Goal: Information Seeking & Learning: Learn about a topic

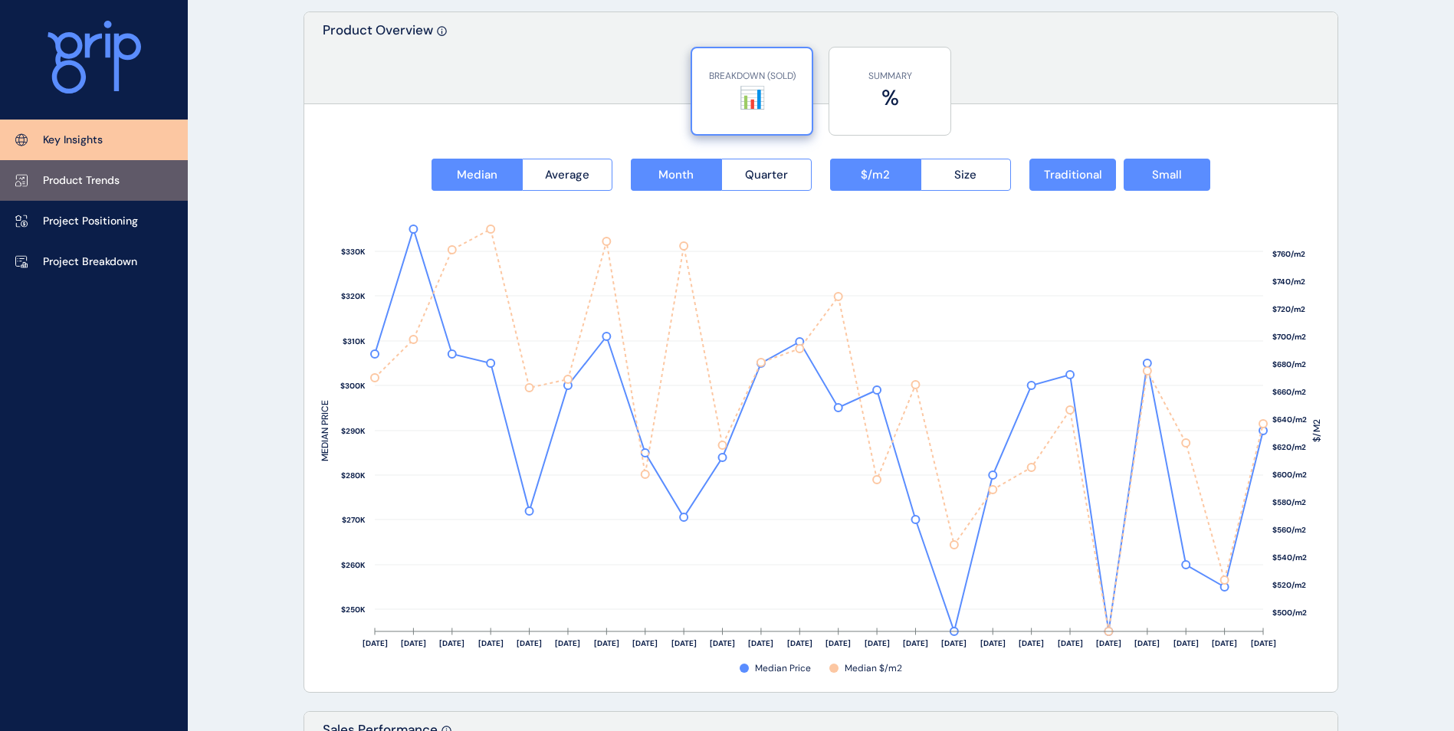
click at [133, 187] on link "Product Trends" at bounding box center [94, 180] width 188 height 41
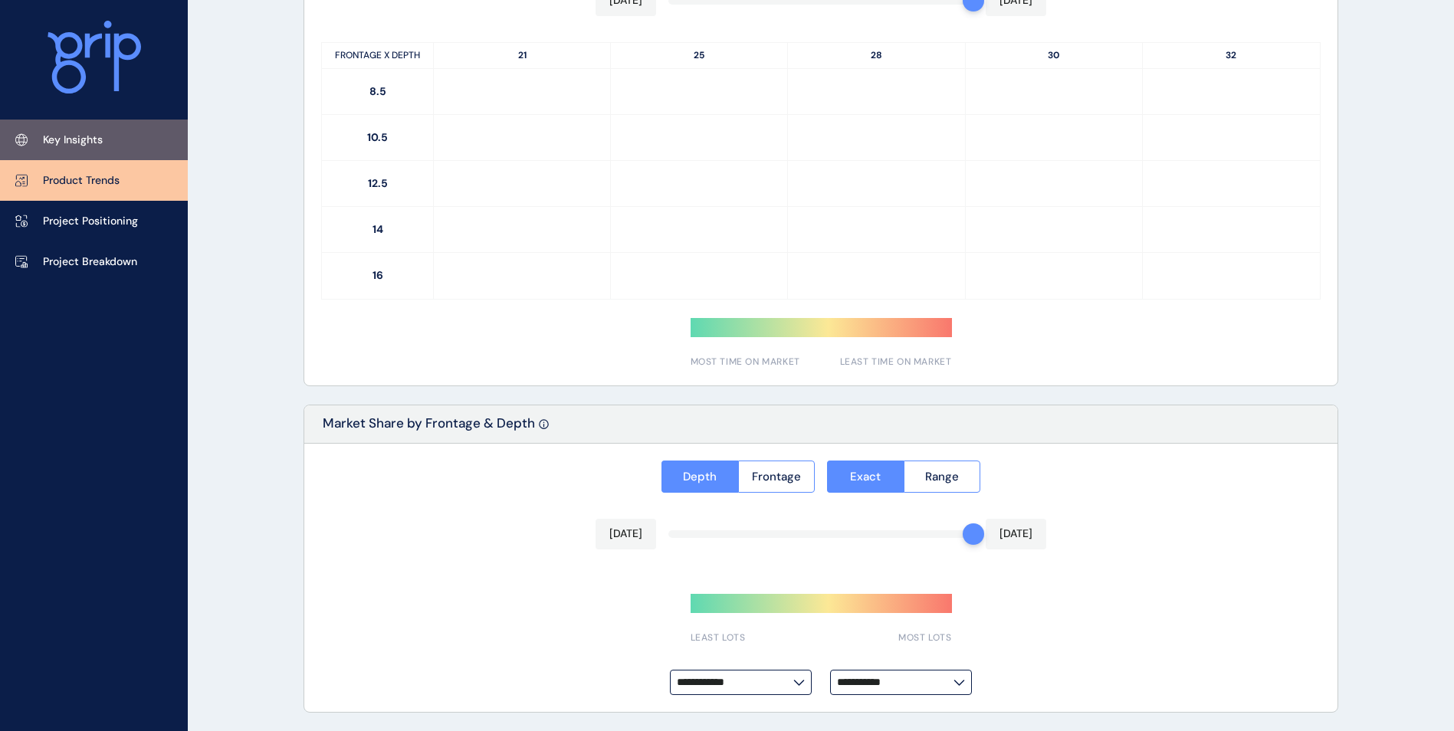
type input "*********"
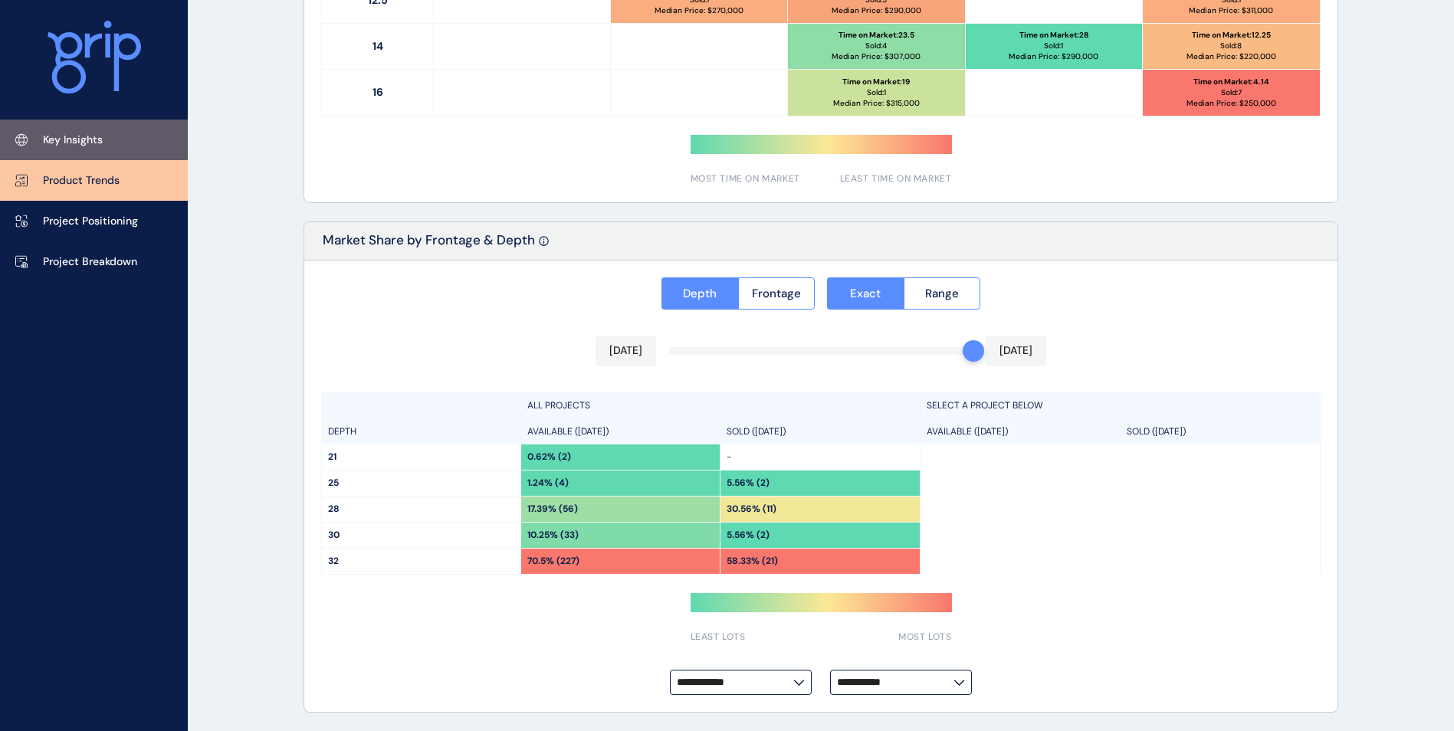
click at [118, 147] on link "Key Insights" at bounding box center [94, 140] width 188 height 41
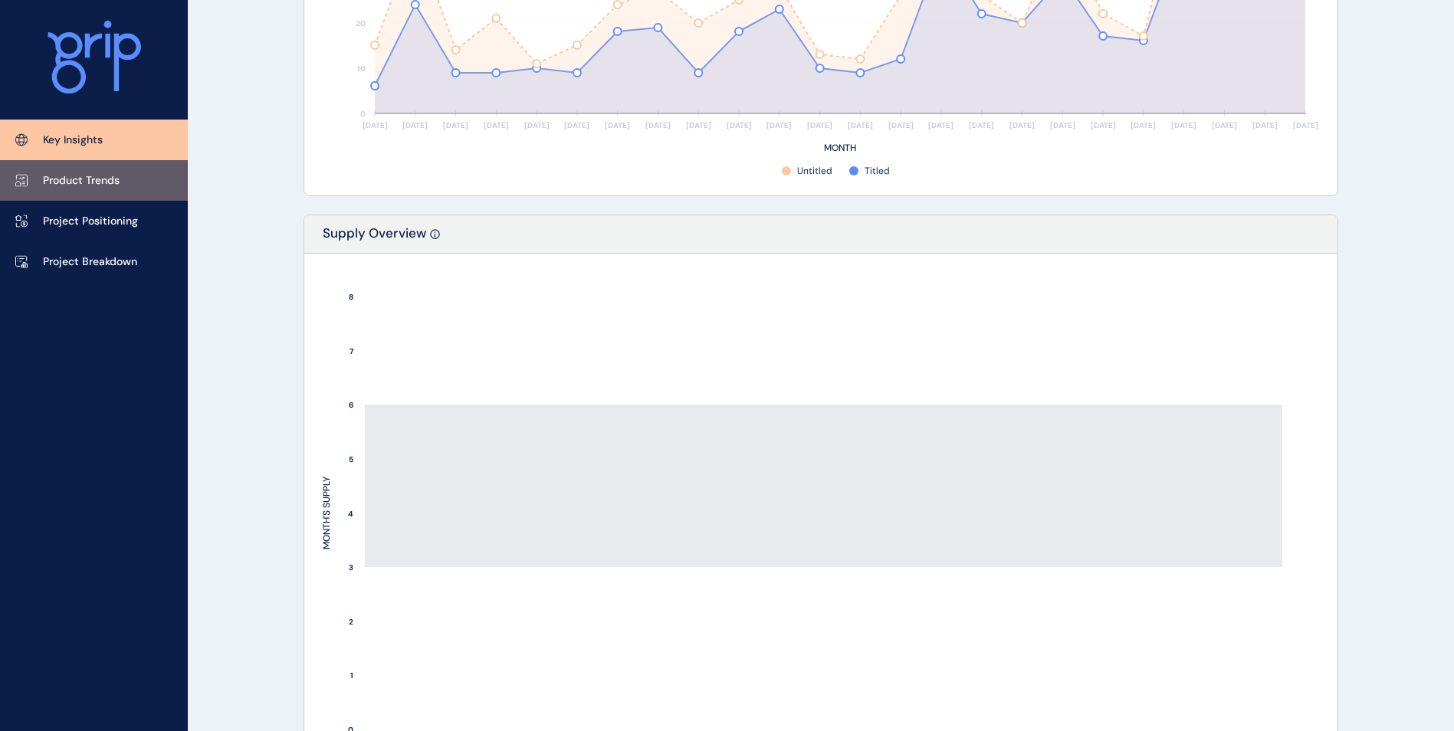
click at [136, 180] on link "Product Trends" at bounding box center [94, 180] width 188 height 41
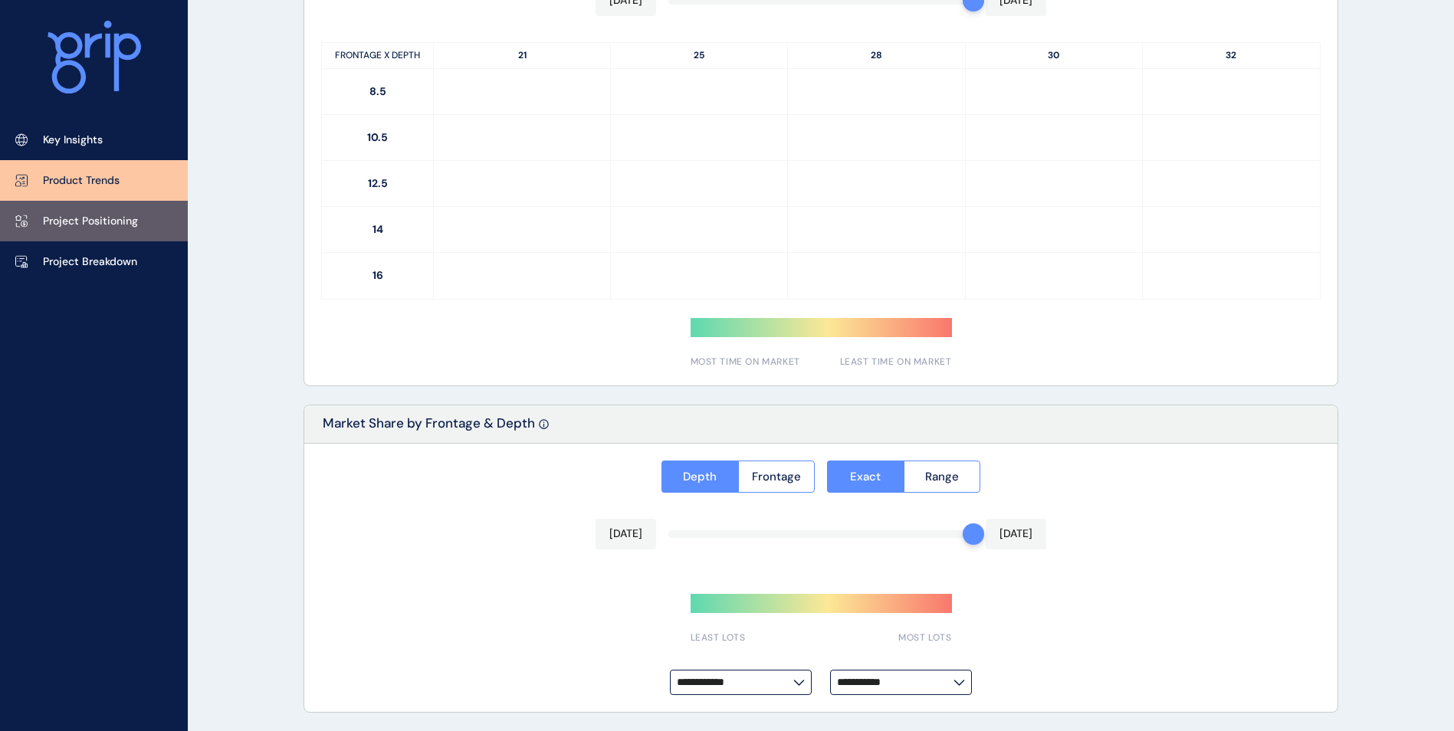
type input "*********"
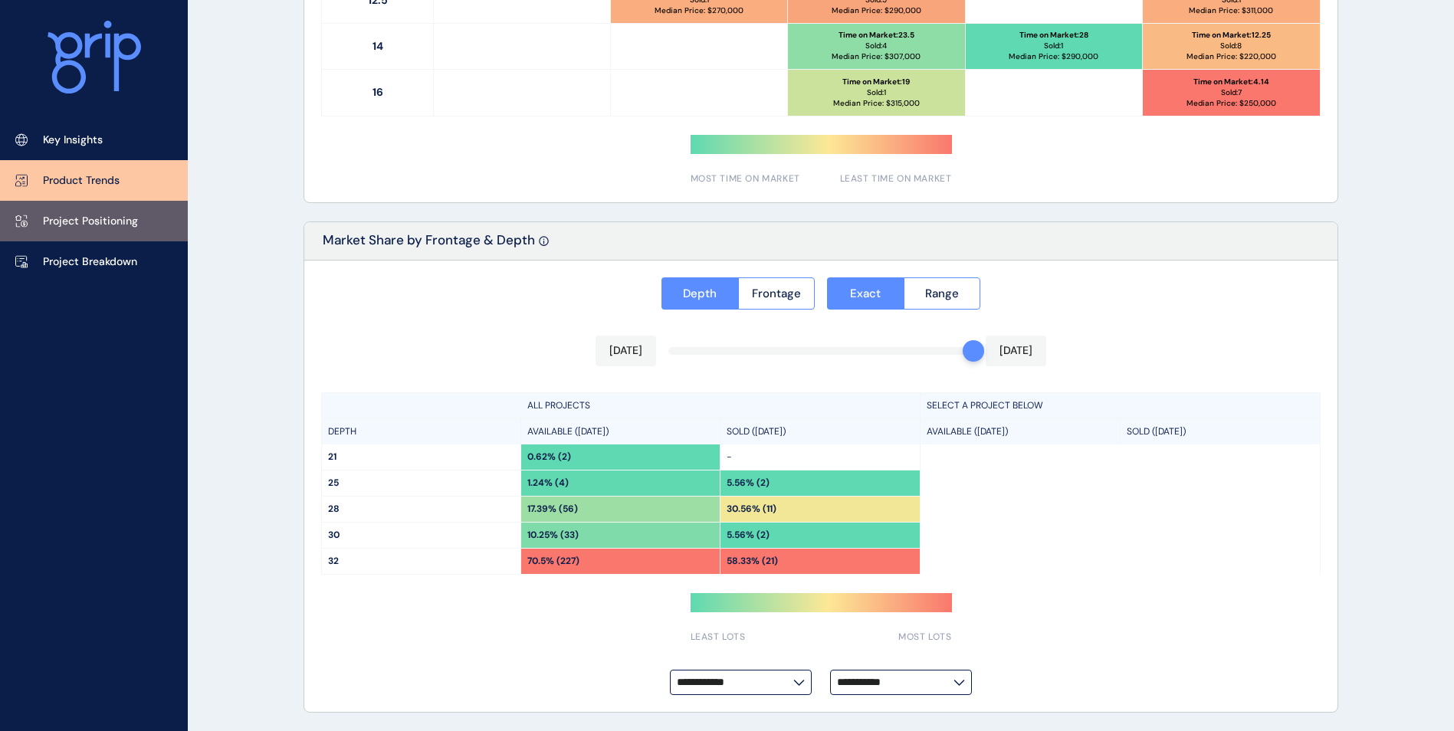
click at [147, 218] on link "Project Positioning" at bounding box center [94, 221] width 188 height 41
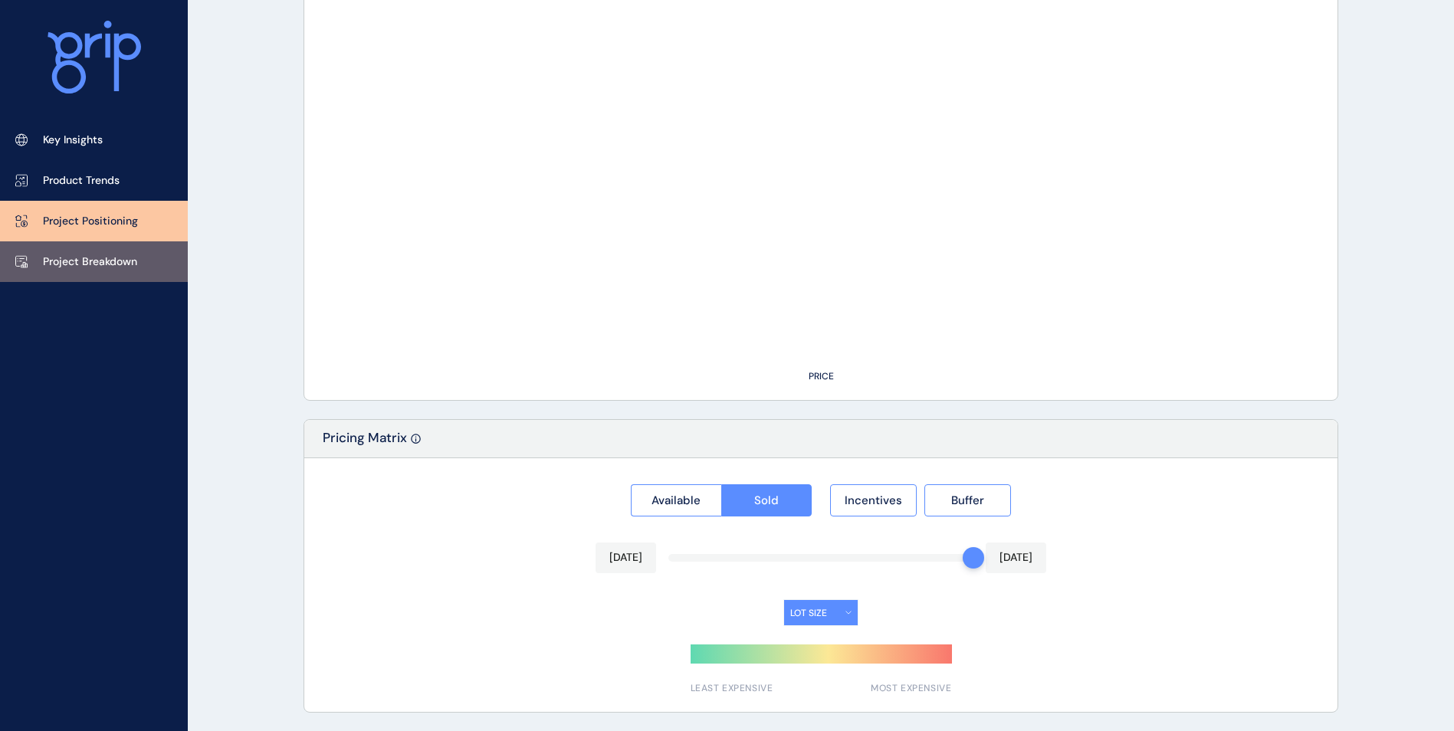
type input "**********"
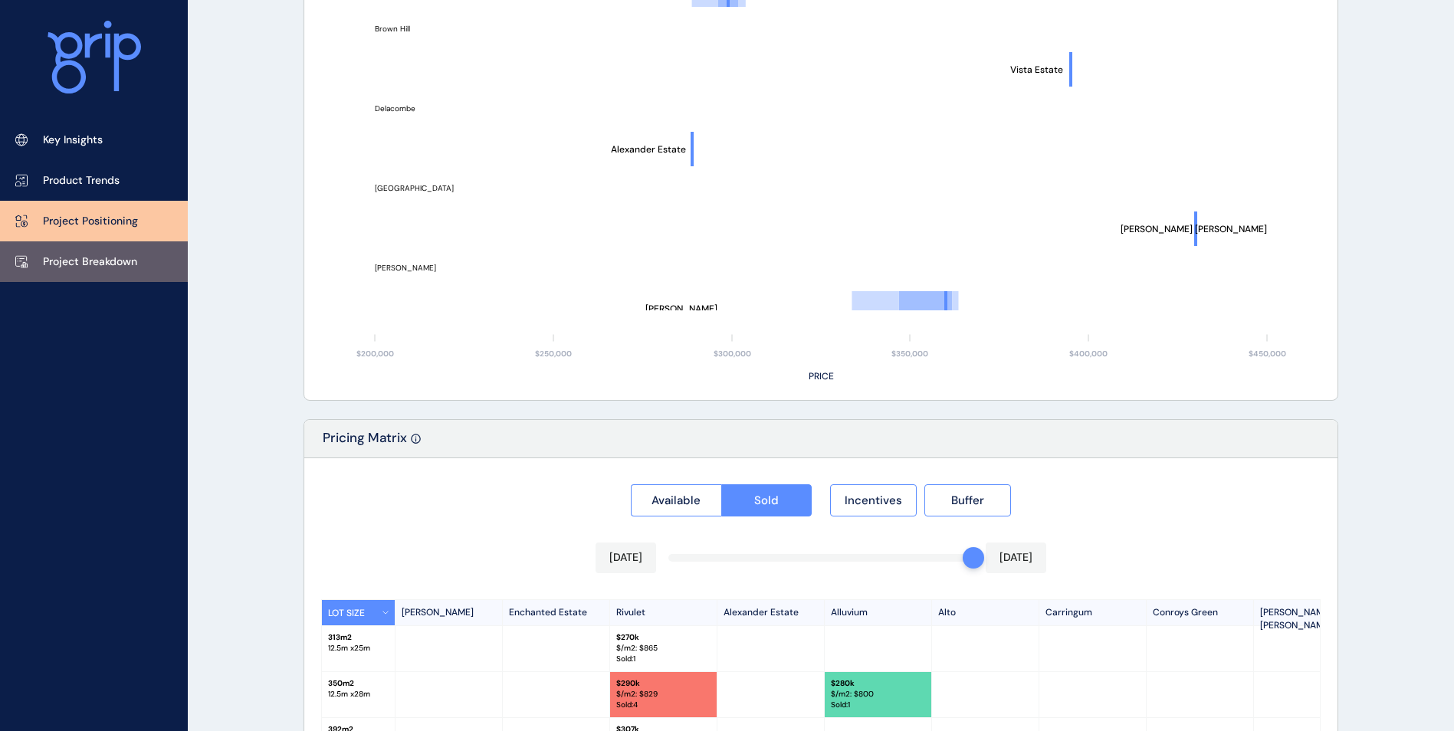
scroll to position [1063, 0]
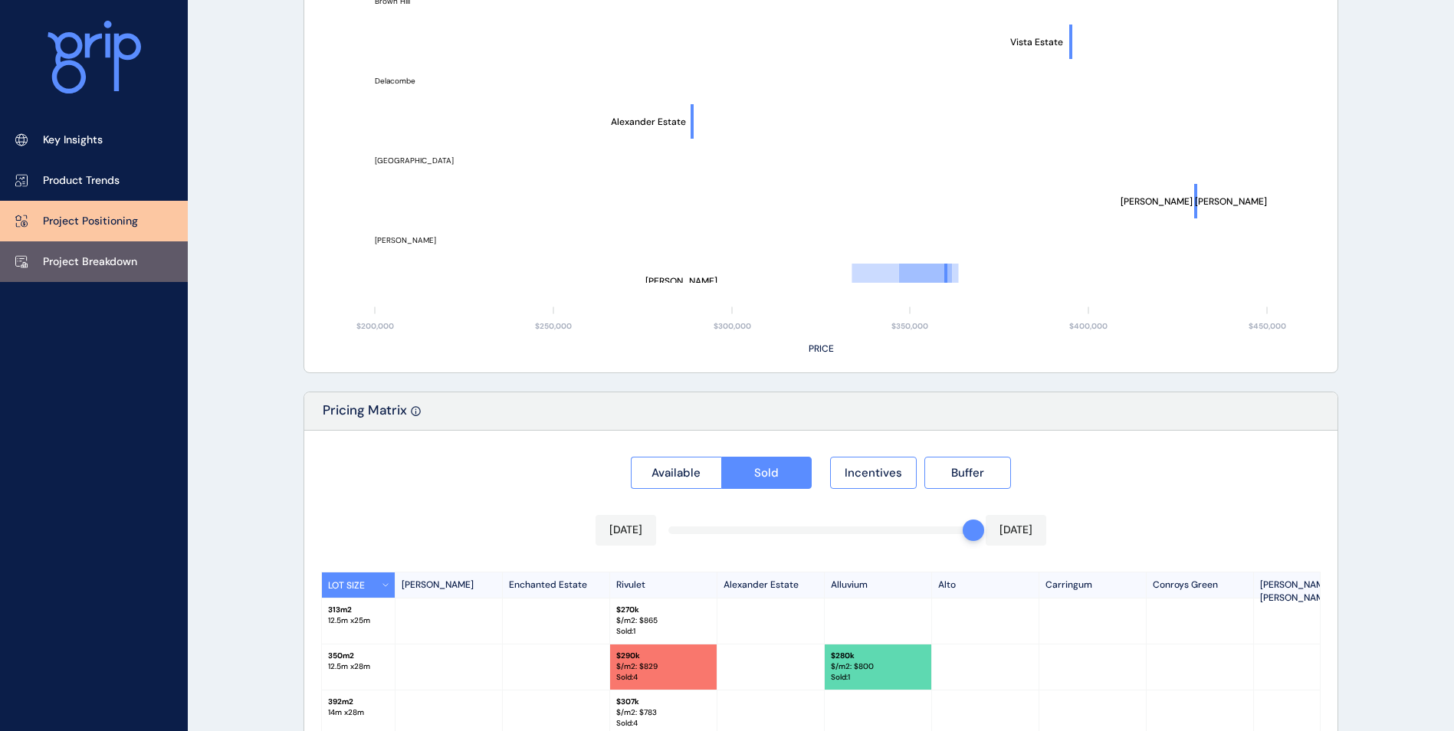
click at [147, 252] on link "Project Breakdown" at bounding box center [94, 261] width 188 height 41
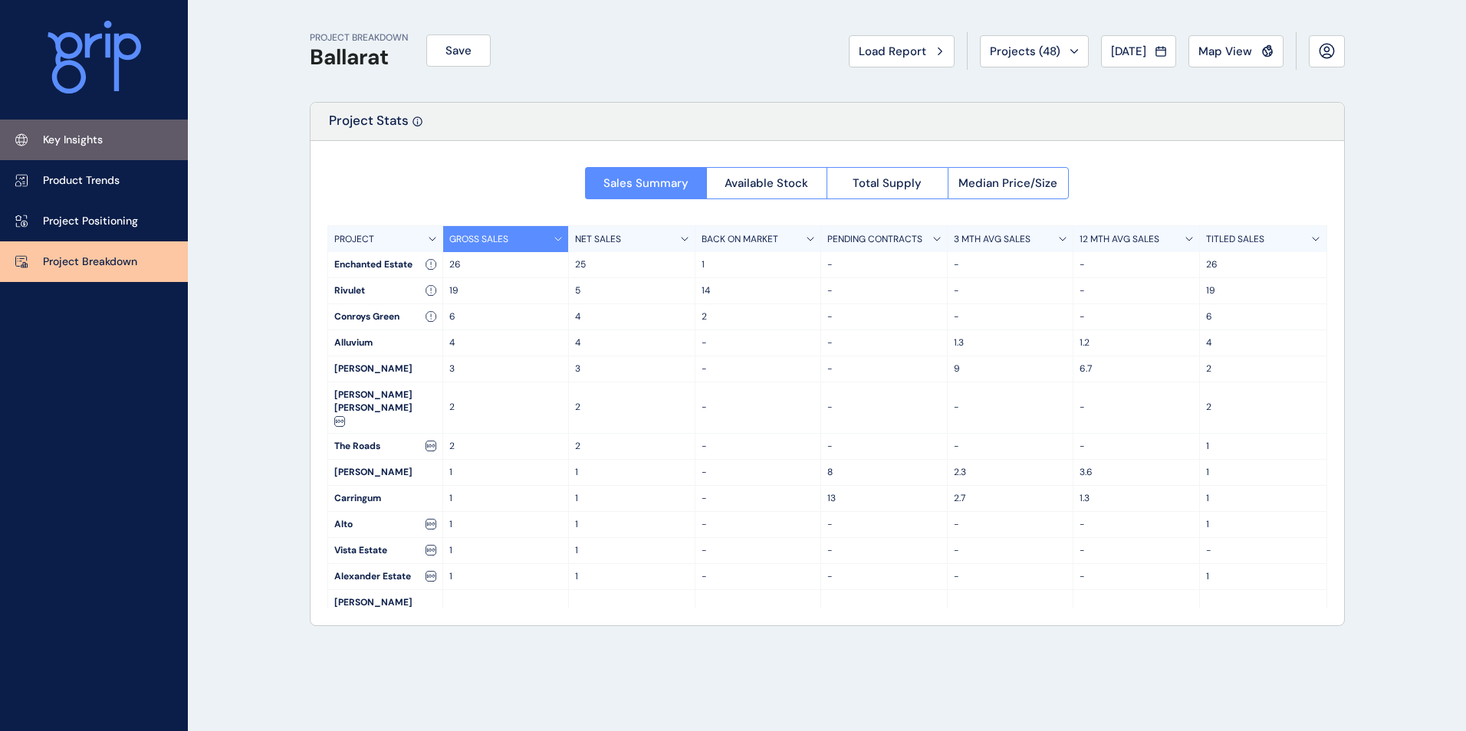
click at [136, 143] on link "Key Insights" at bounding box center [94, 140] width 188 height 41
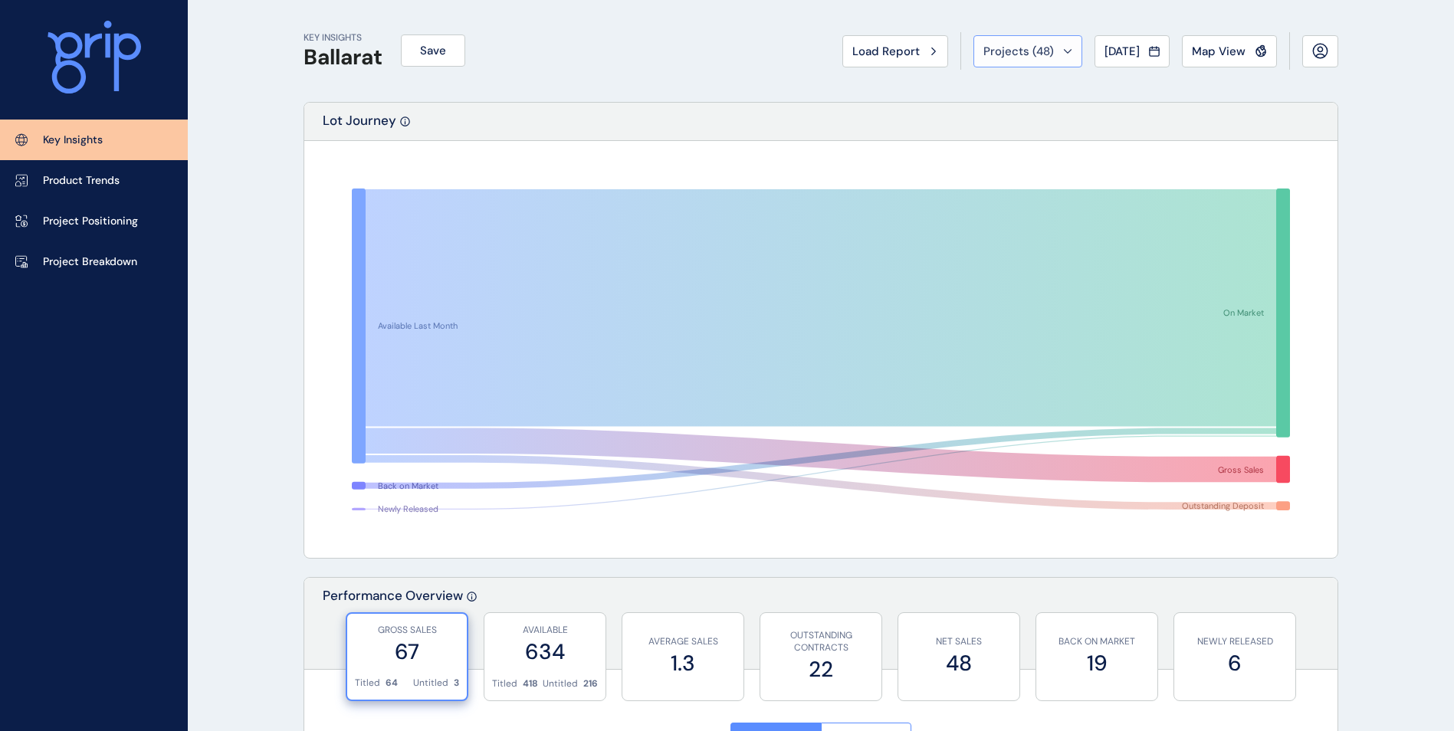
click at [1044, 63] on button "Projects ( 48 )" at bounding box center [1028, 51] width 109 height 32
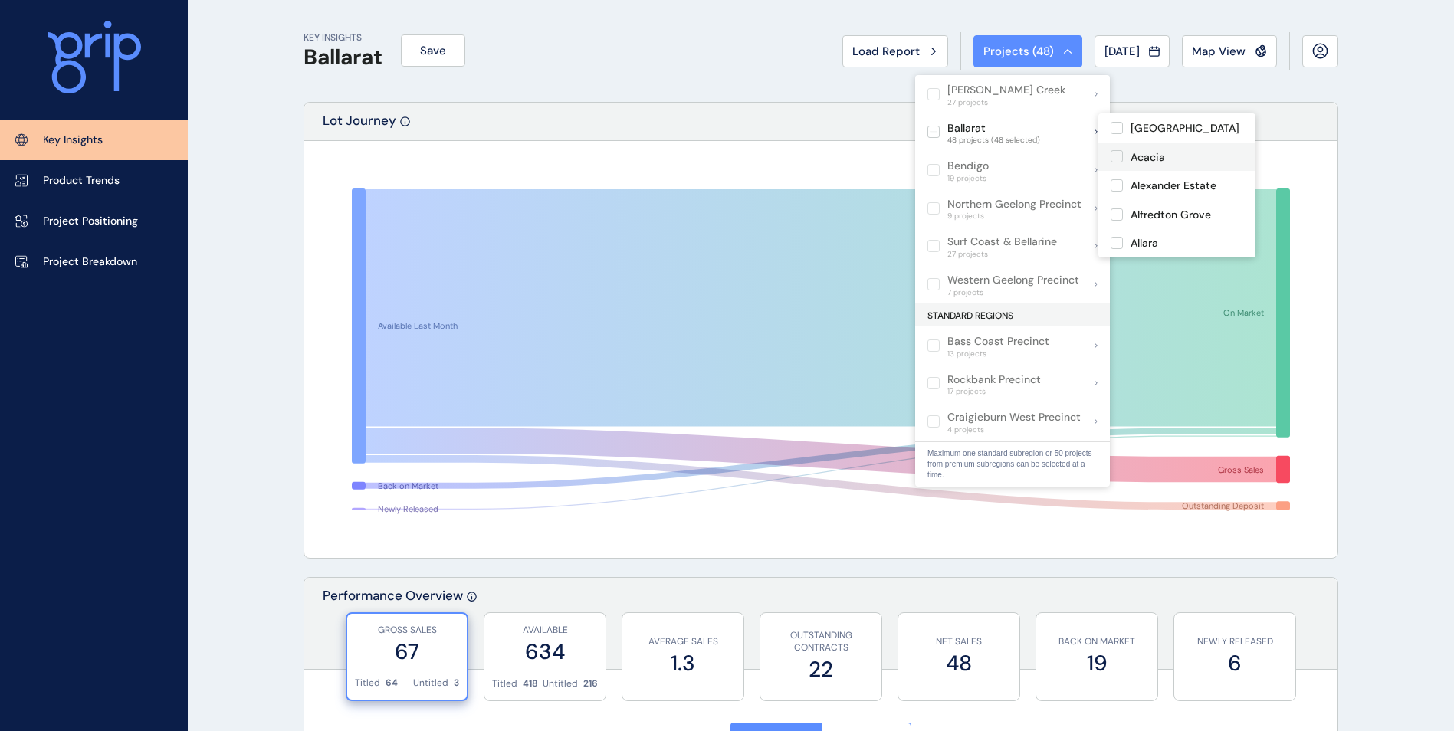
click at [1114, 137] on div "[GEOGRAPHIC_DATA]" at bounding box center [1177, 127] width 157 height 29
click at [1120, 134] on label at bounding box center [1117, 128] width 12 height 12
click at [1118, 157] on label at bounding box center [1117, 156] width 12 height 12
click at [1119, 130] on label at bounding box center [1117, 128] width 12 height 12
click at [1114, 180] on label at bounding box center [1117, 185] width 12 height 12
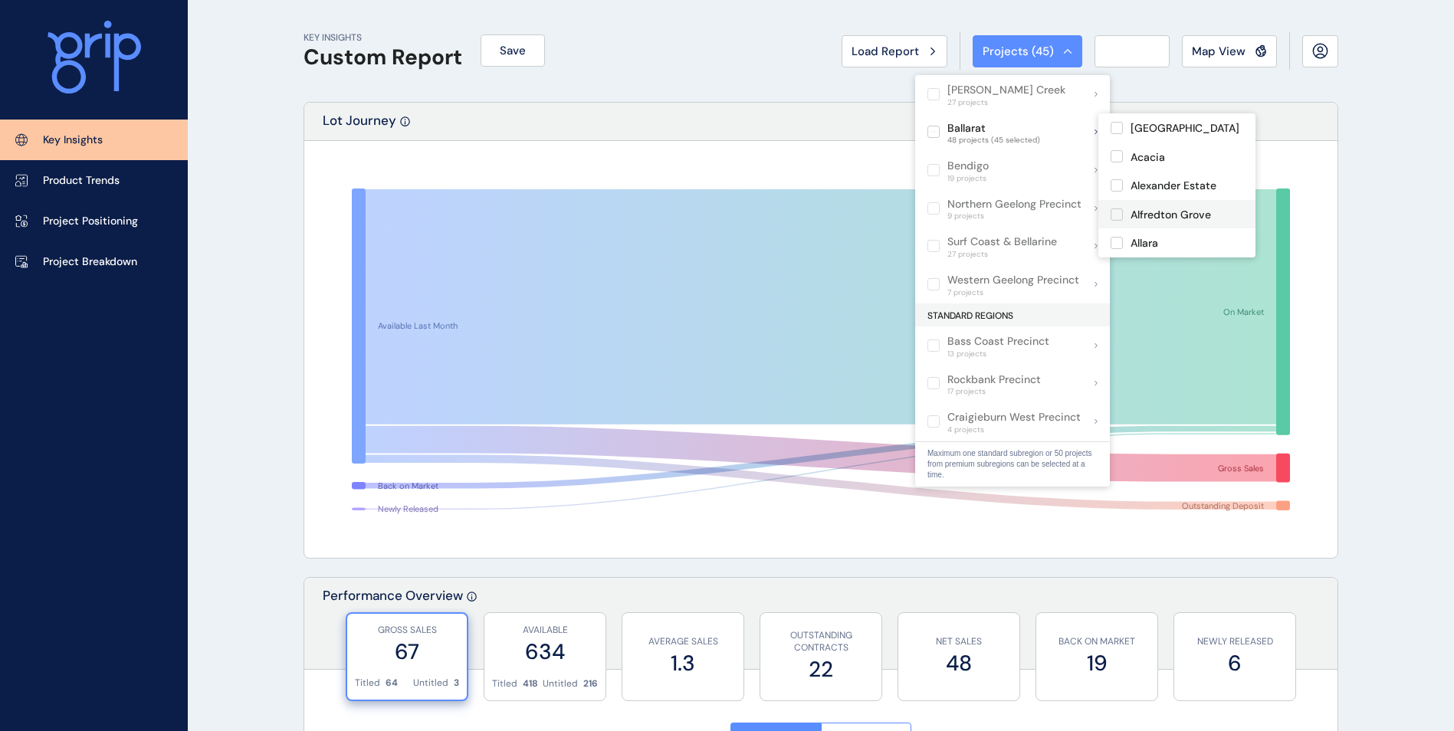
click at [1118, 212] on label at bounding box center [1117, 215] width 12 height 12
click at [1118, 238] on label at bounding box center [1117, 243] width 12 height 12
click at [1113, 189] on label at bounding box center [1117, 195] width 12 height 12
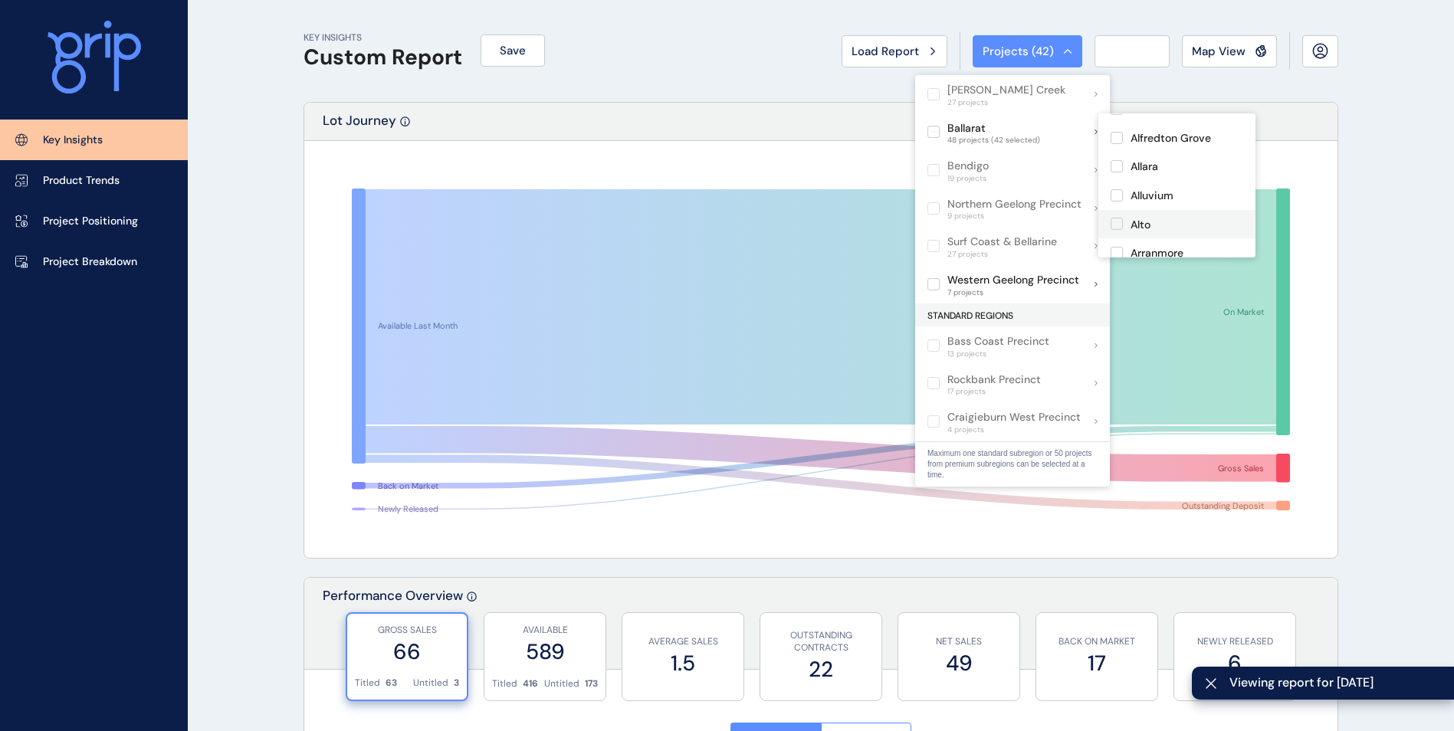
click at [1115, 225] on label at bounding box center [1117, 224] width 12 height 12
click at [1116, 248] on label at bounding box center [1117, 253] width 12 height 12
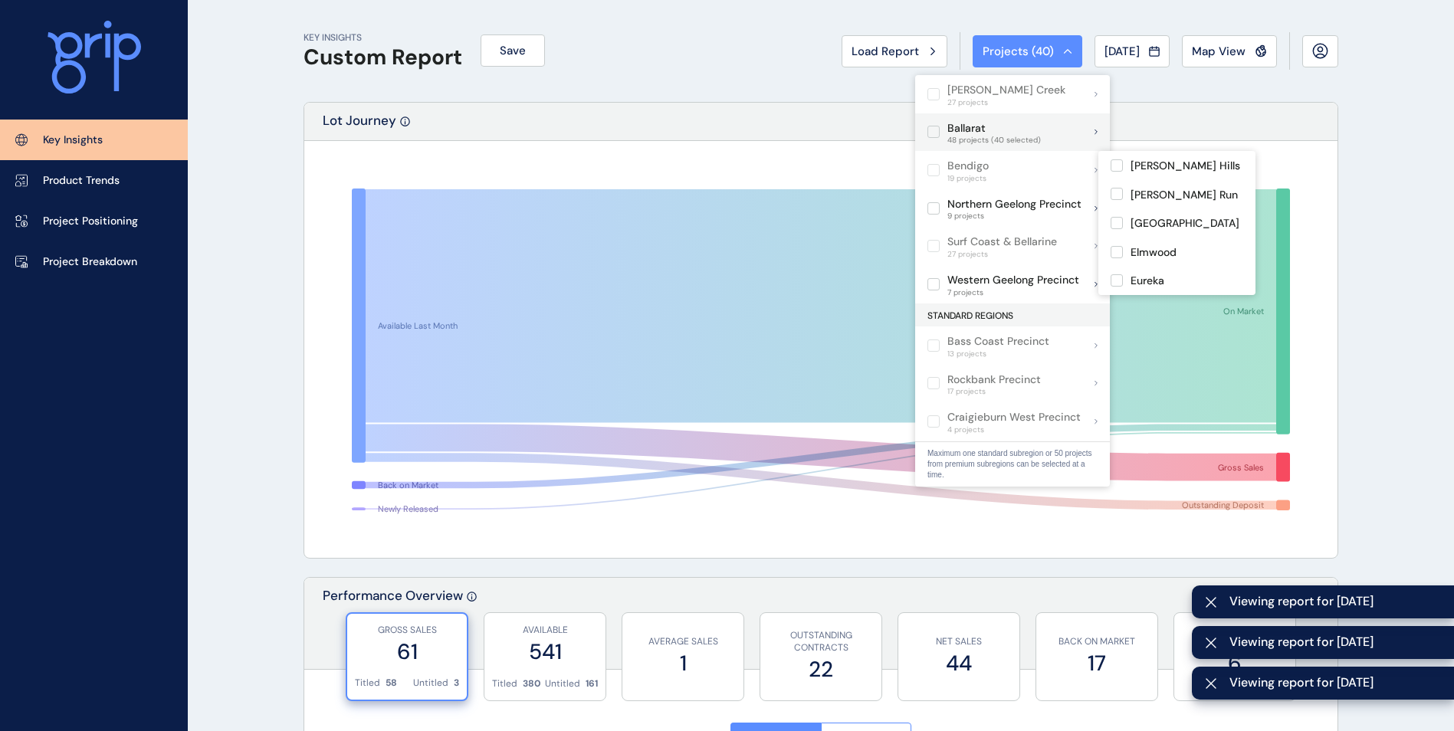
click at [940, 133] on label at bounding box center [934, 132] width 12 height 12
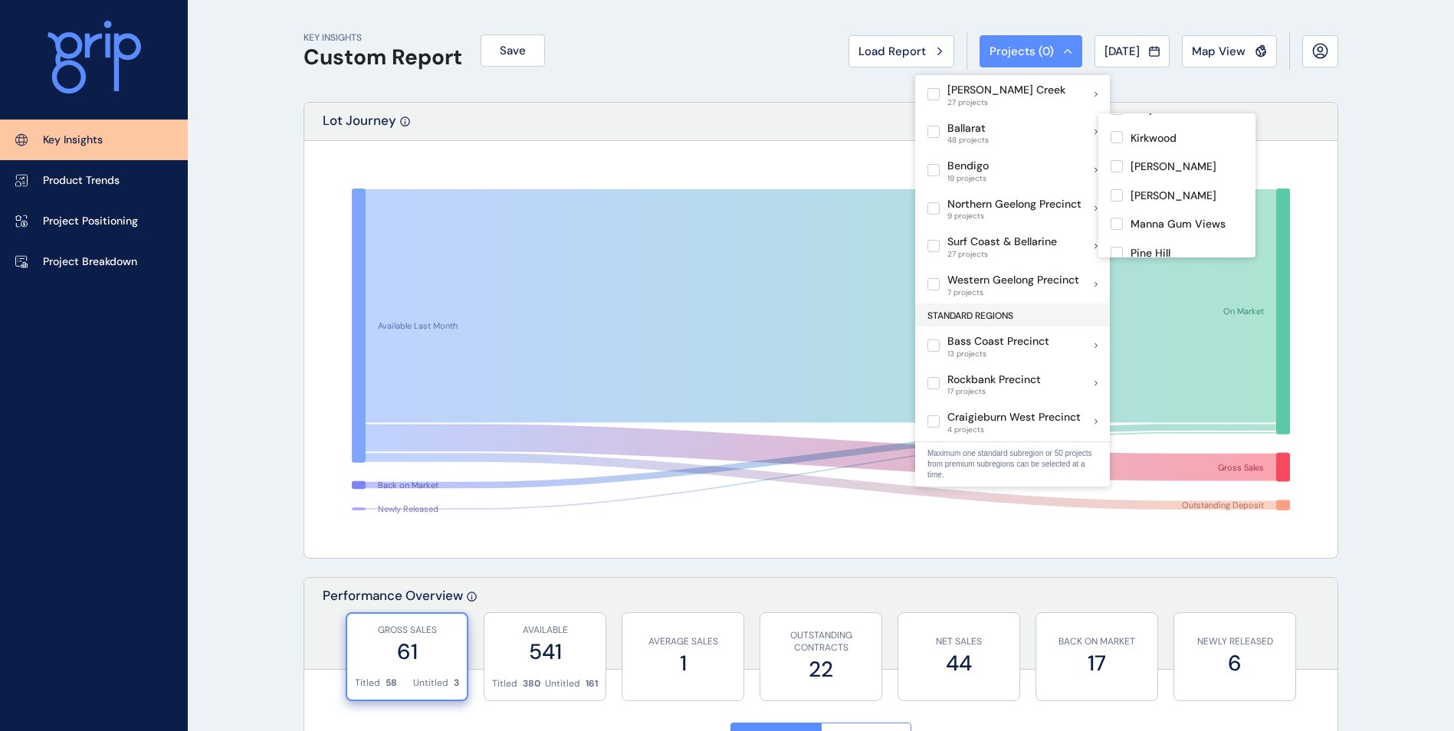
scroll to position [810, 0]
click at [1119, 237] on label at bounding box center [1117, 243] width 12 height 12
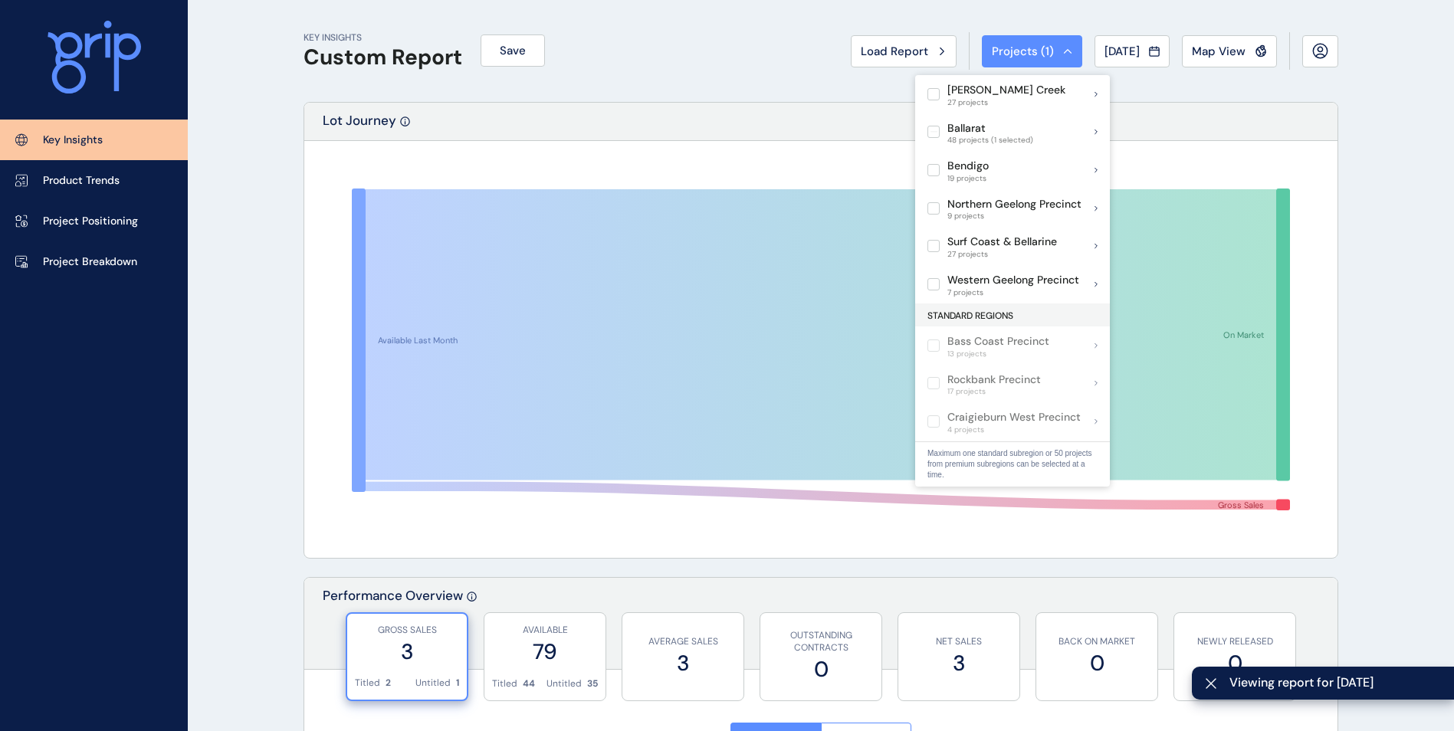
click at [310, 211] on div "Available Last Month On Market Gross Sales" at bounding box center [820, 349] width 1033 height 417
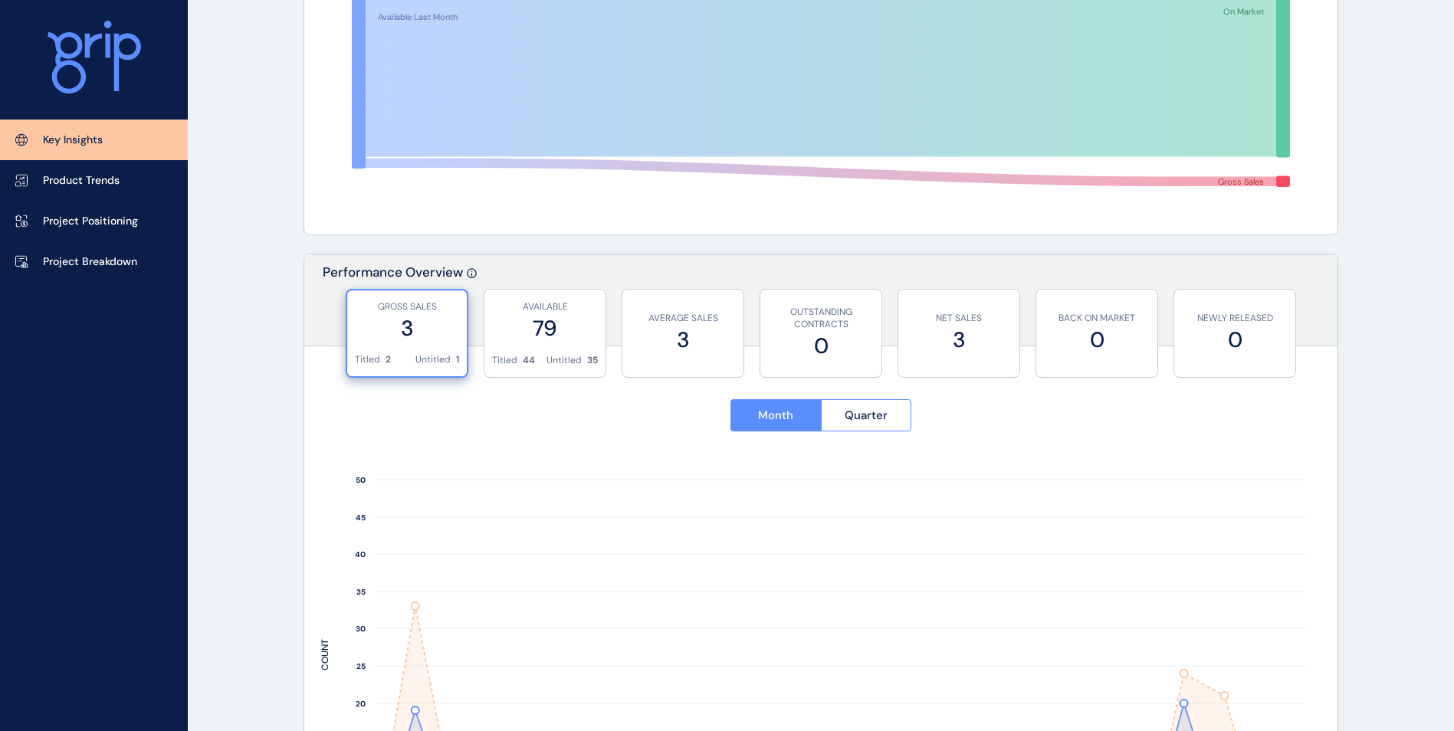
scroll to position [307, 0]
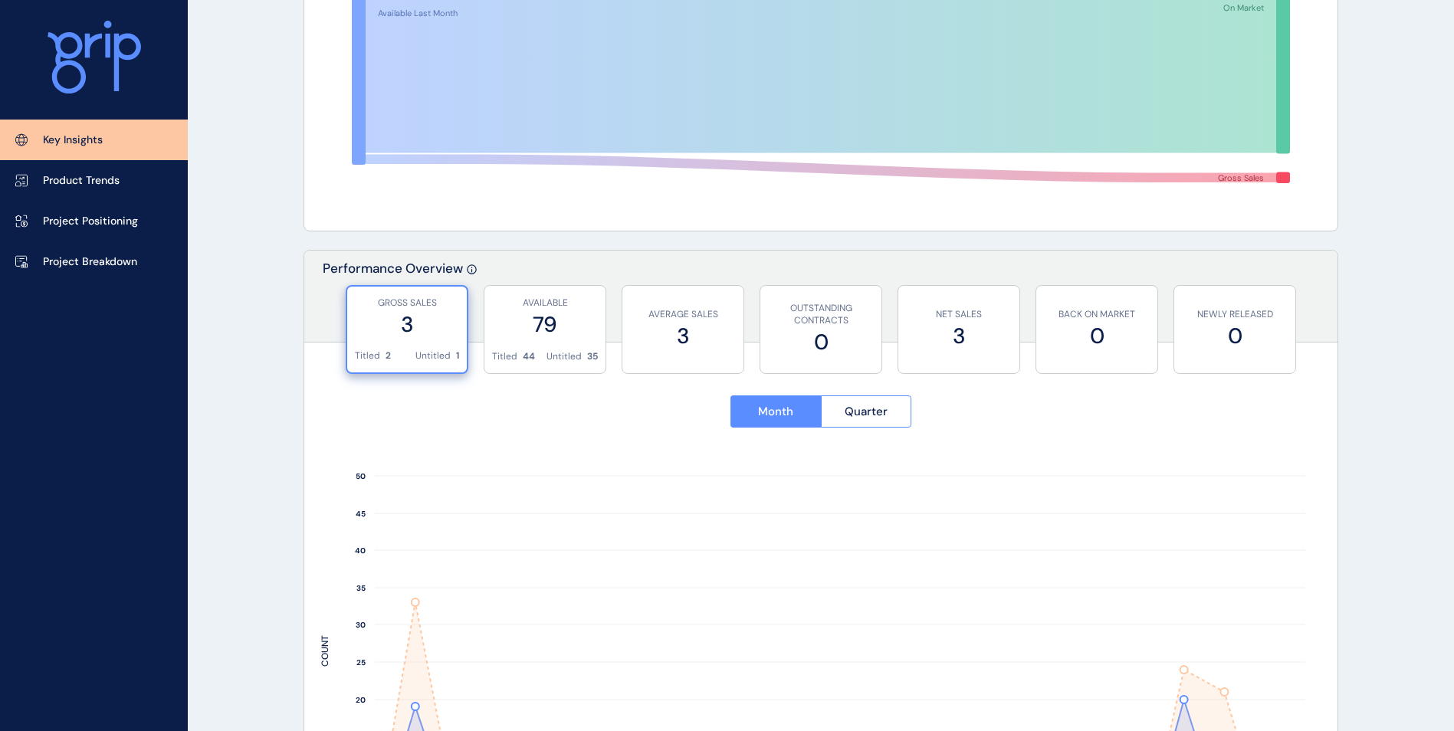
scroll to position [0, 0]
